Goal: Information Seeking & Learning: Learn about a topic

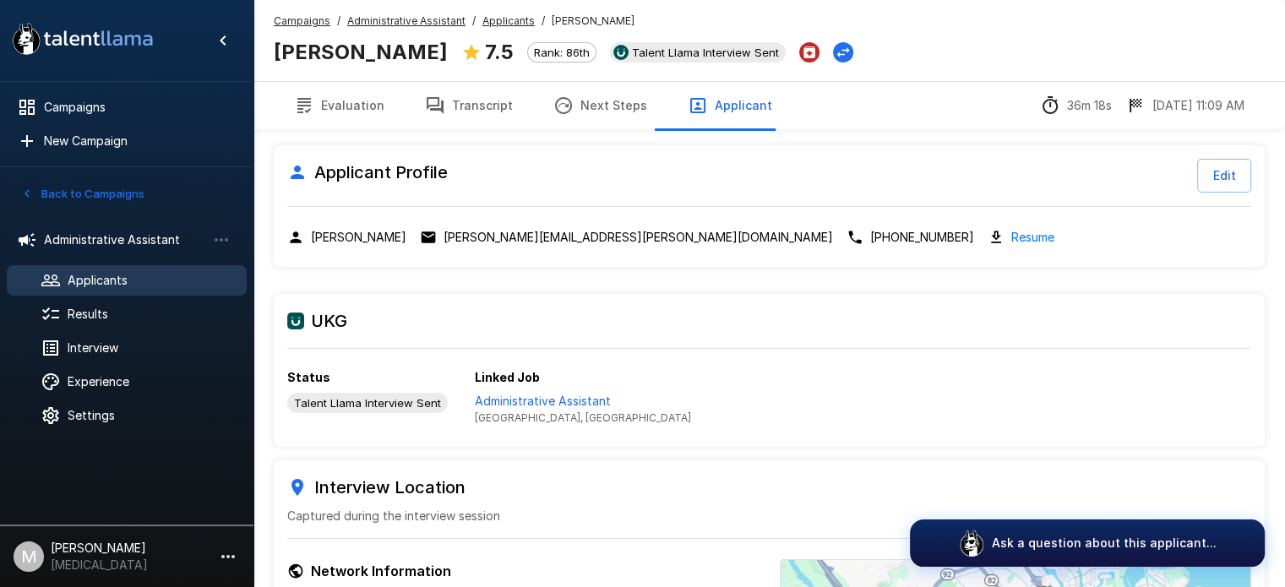
click at [86, 290] on div at bounding box center [64, 280] width 47 height 20
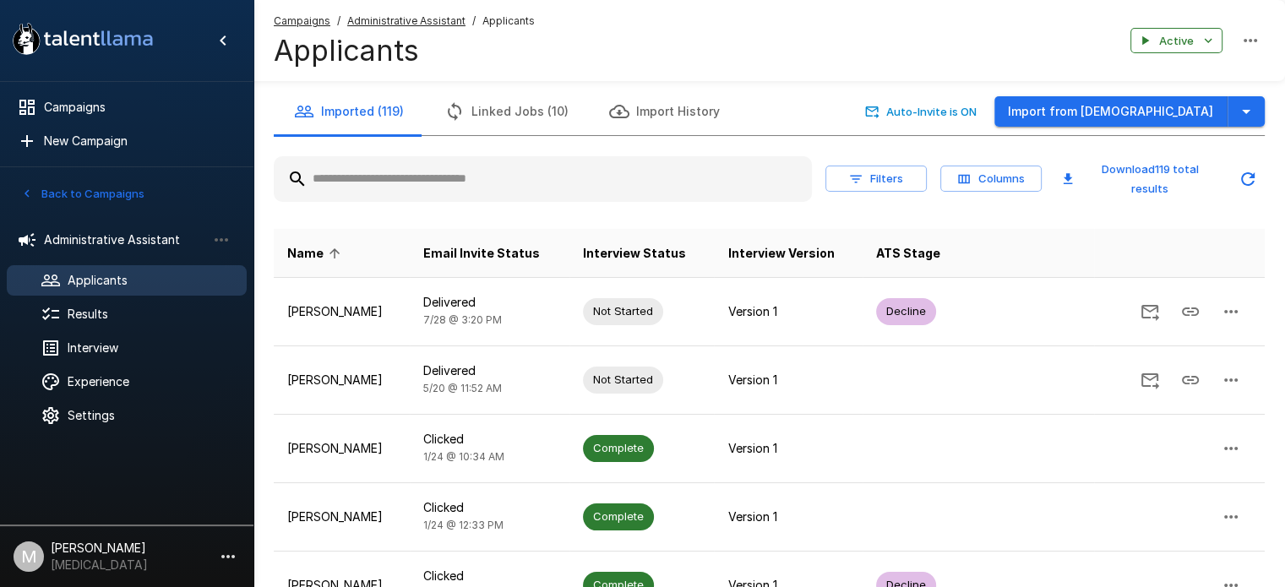
click at [405, 180] on input "text" at bounding box center [543, 179] width 538 height 30
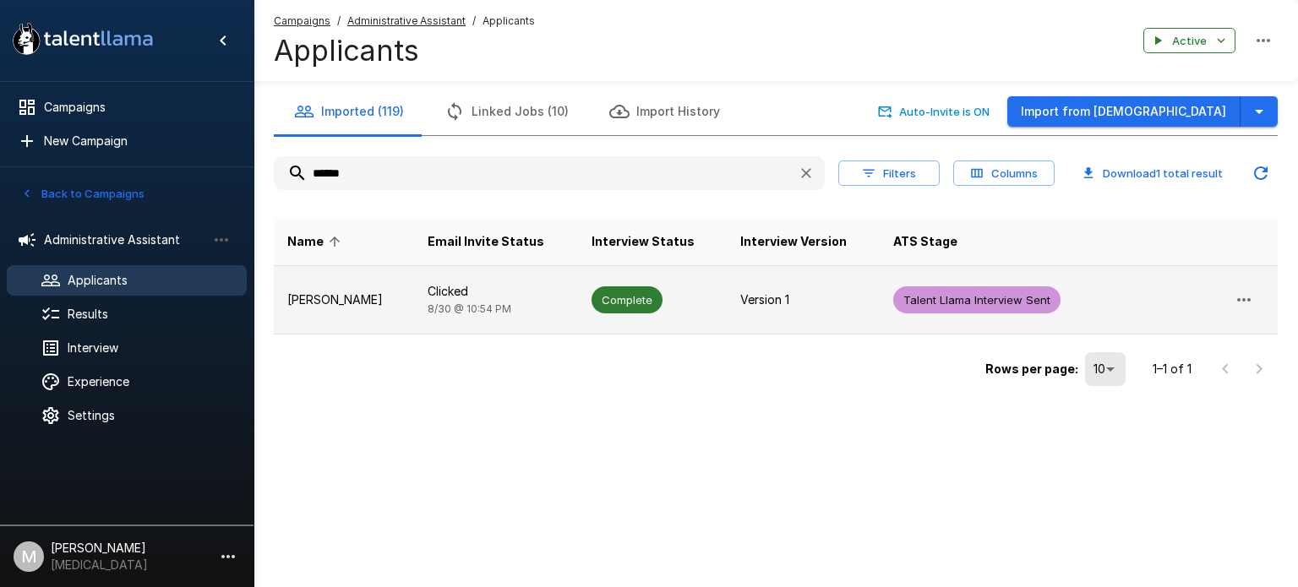
type input "******"
click at [443, 303] on td "Clicked [DATE] 10:54 PM" at bounding box center [496, 300] width 164 height 68
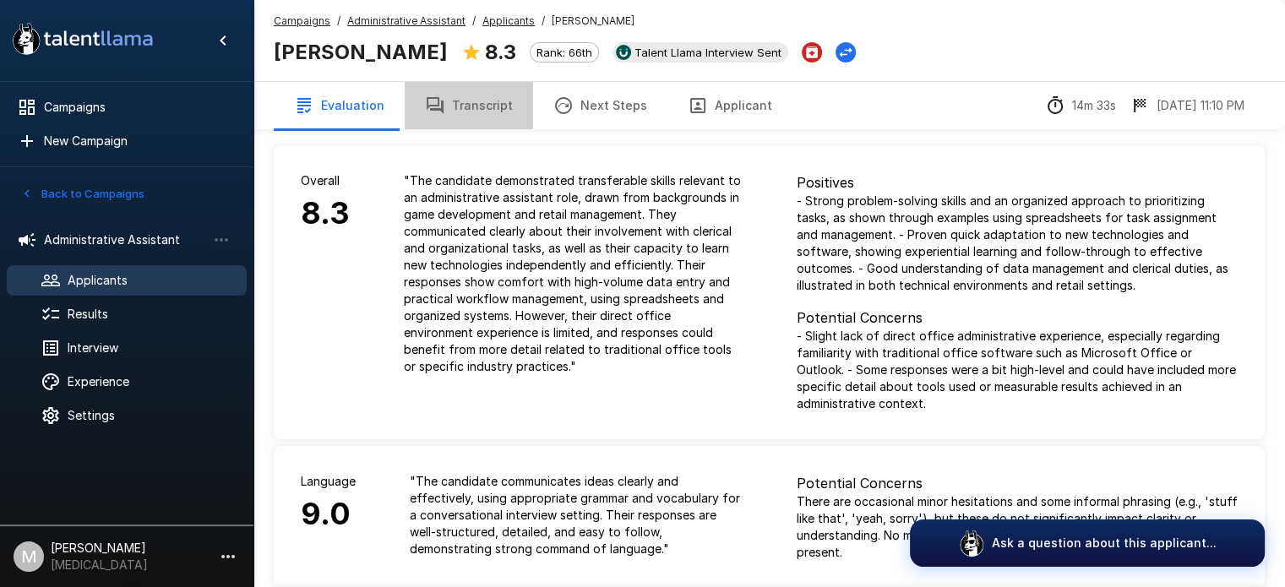
click at [490, 107] on button "Transcript" at bounding box center [469, 105] width 128 height 47
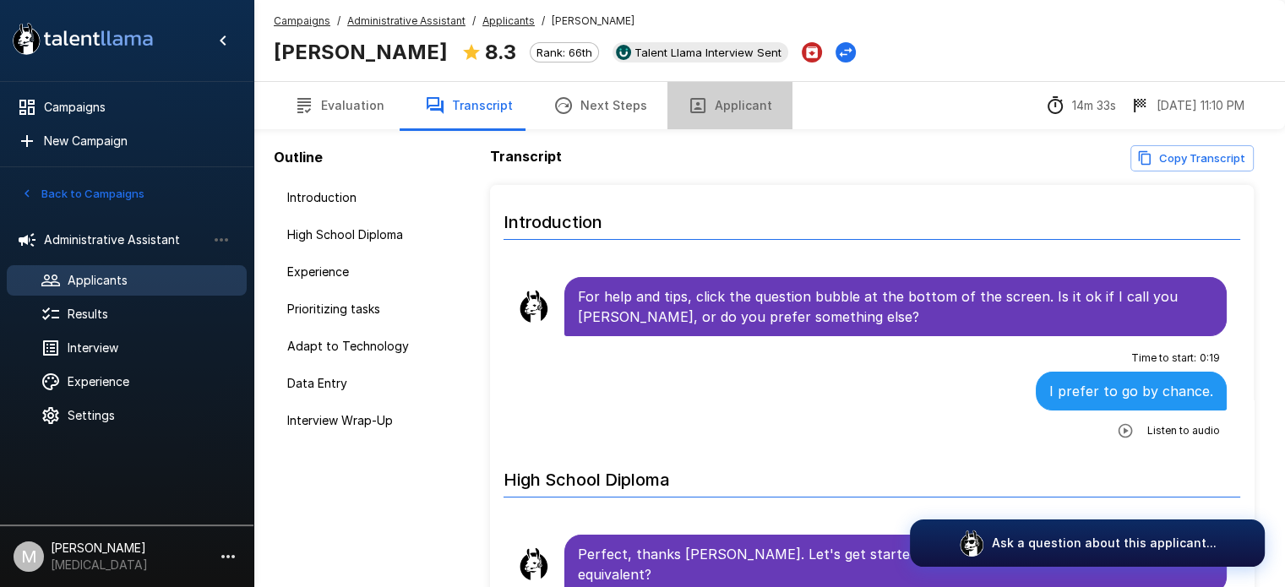
click at [723, 112] on button "Applicant" at bounding box center [729, 105] width 125 height 47
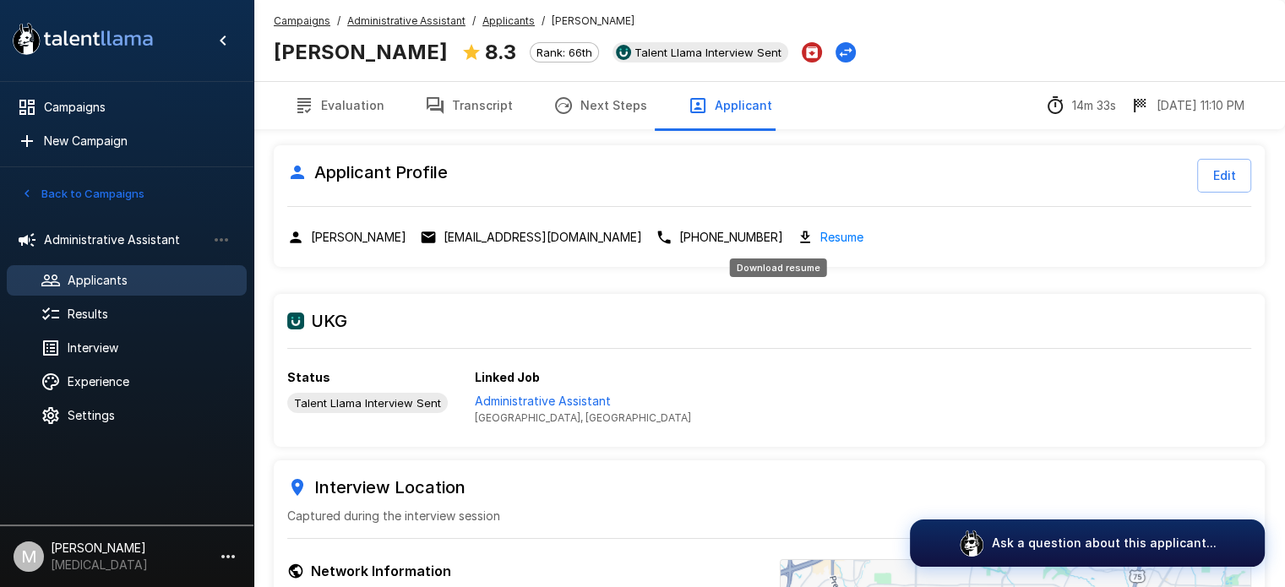
click at [797, 242] on div "Resume" at bounding box center [830, 236] width 67 height 19
click at [820, 234] on link "Resume" at bounding box center [841, 236] width 43 height 19
click at [493, 101] on button "Transcript" at bounding box center [469, 105] width 128 height 47
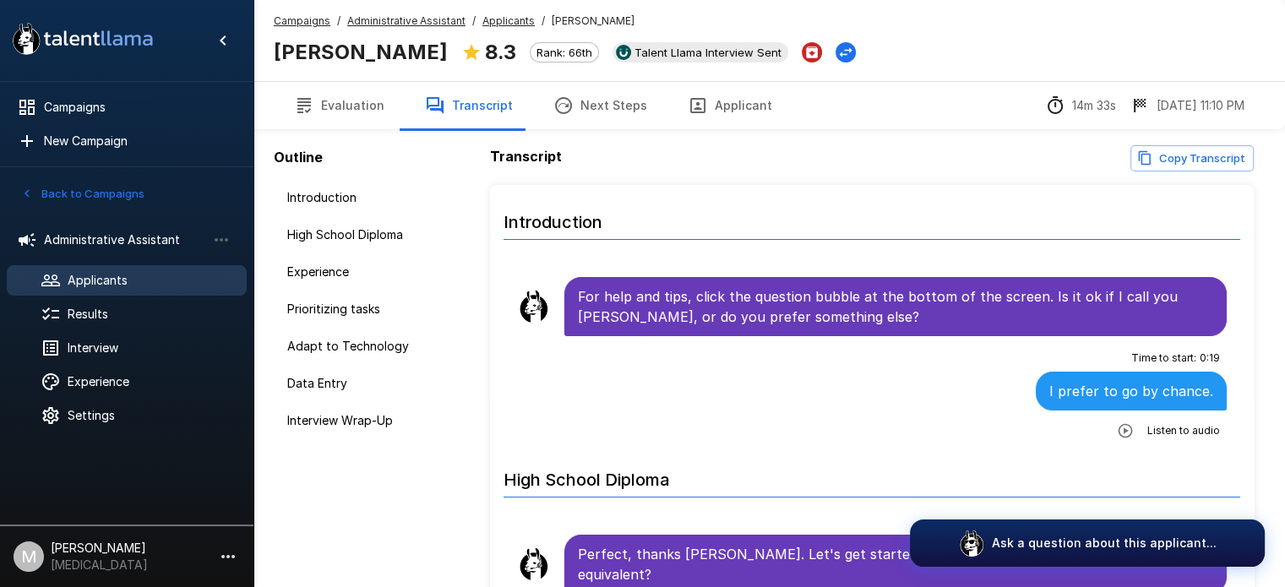
click at [69, 16] on div ".st0{fill:#FFFFFF;} .st1{fill:#76a4ed;}" at bounding box center [126, 40] width 253 height 81
click at [767, 120] on button "Applicant" at bounding box center [729, 105] width 125 height 47
